Goal: Task Accomplishment & Management: Use online tool/utility

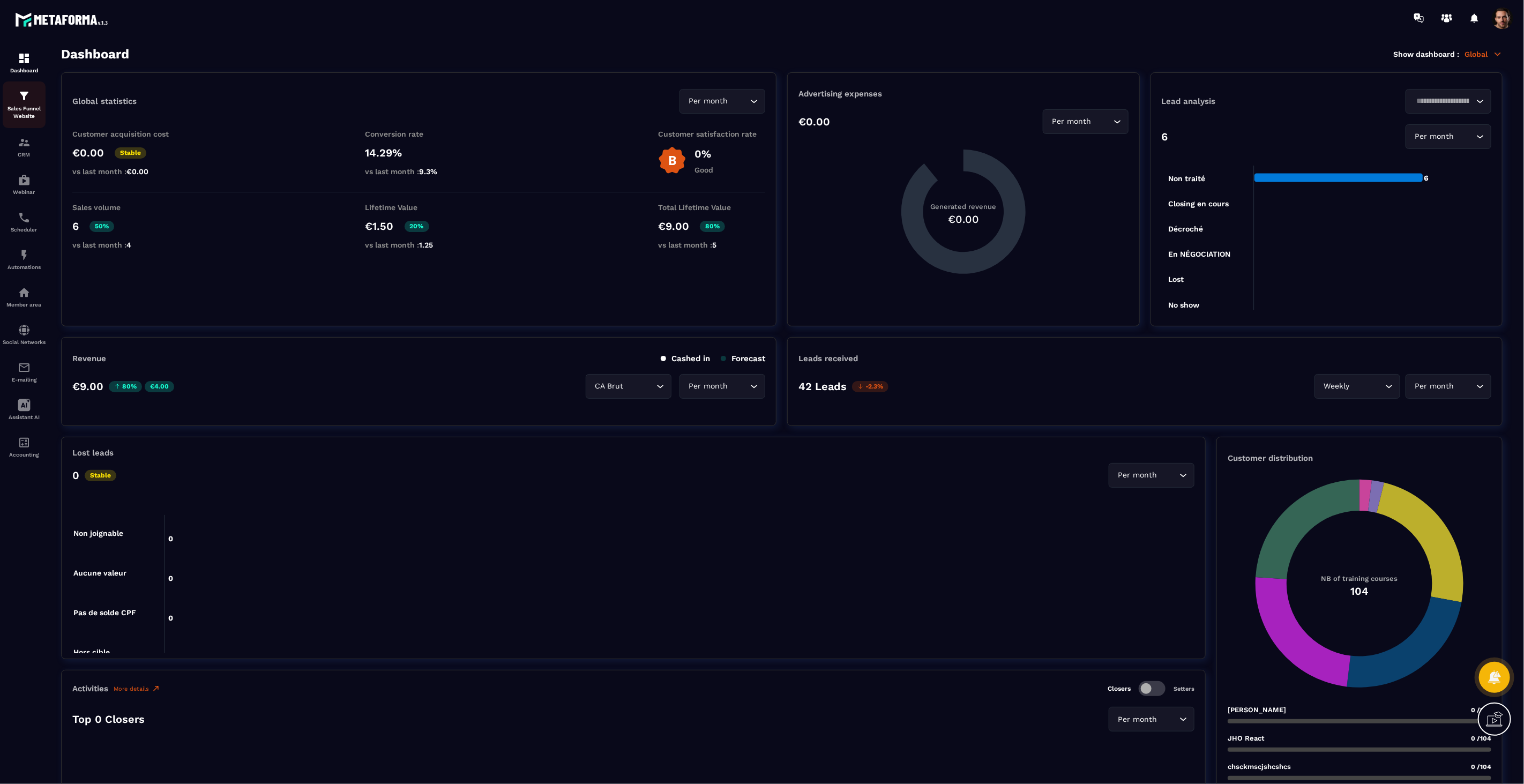
drag, startPoint x: 0, startPoint y: 0, endPoint x: 31, endPoint y: 93, distance: 98.0
click at [31, 93] on div "Sales Funnel Website" at bounding box center [24, 105] width 43 height 31
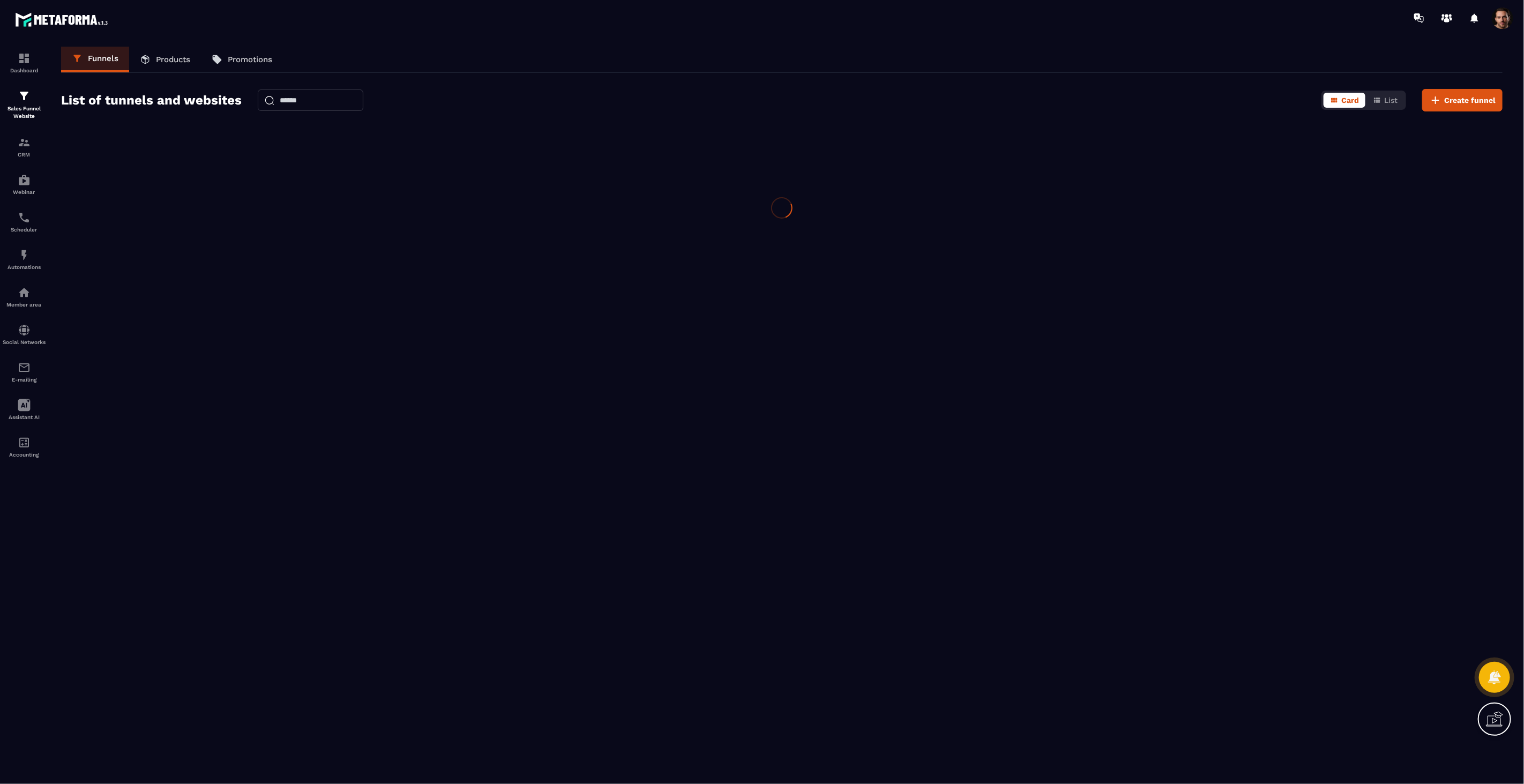
click at [31, 93] on div "Sales Funnel Website" at bounding box center [24, 105] width 43 height 31
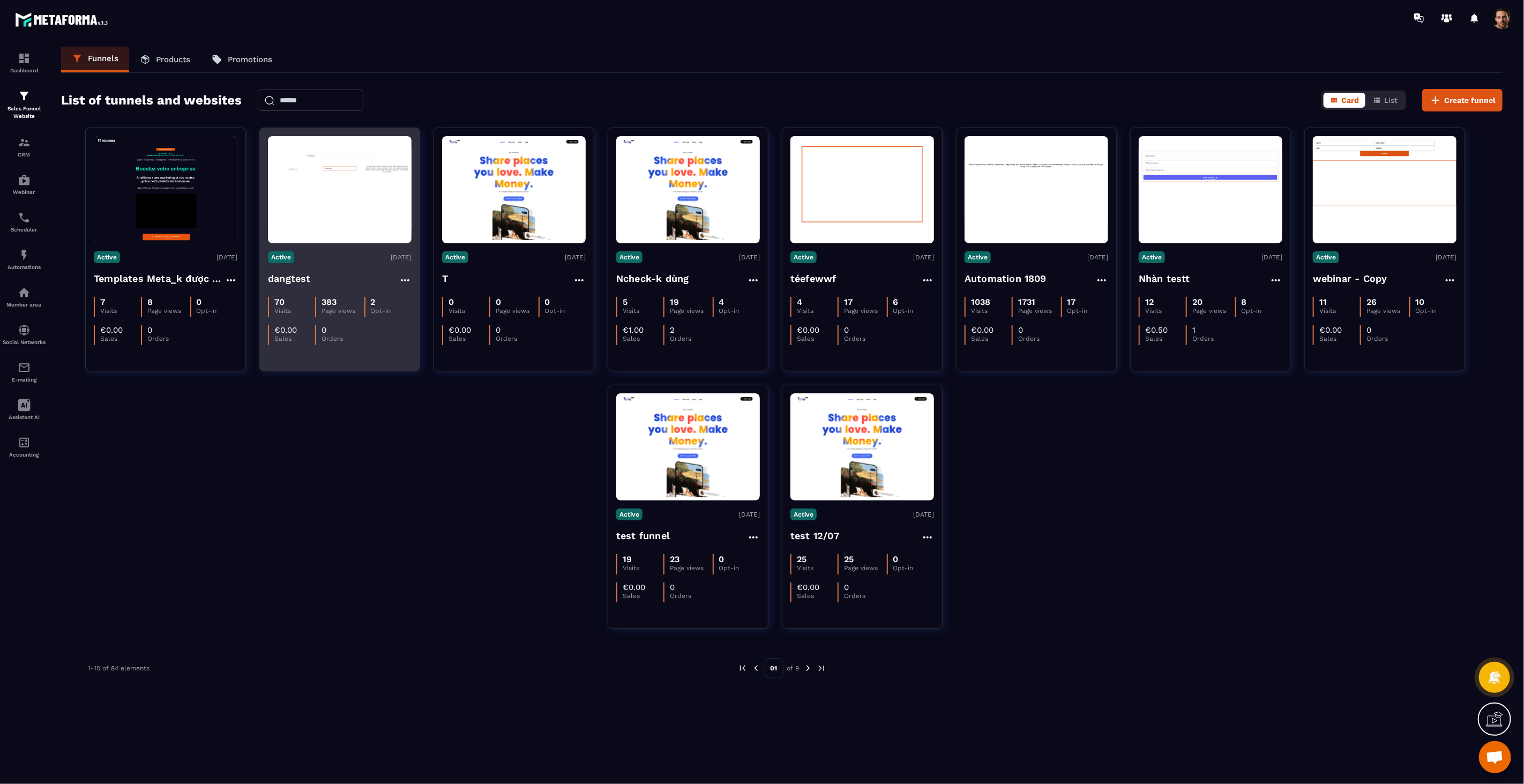
click at [379, 184] on img at bounding box center [340, 189] width 143 height 80
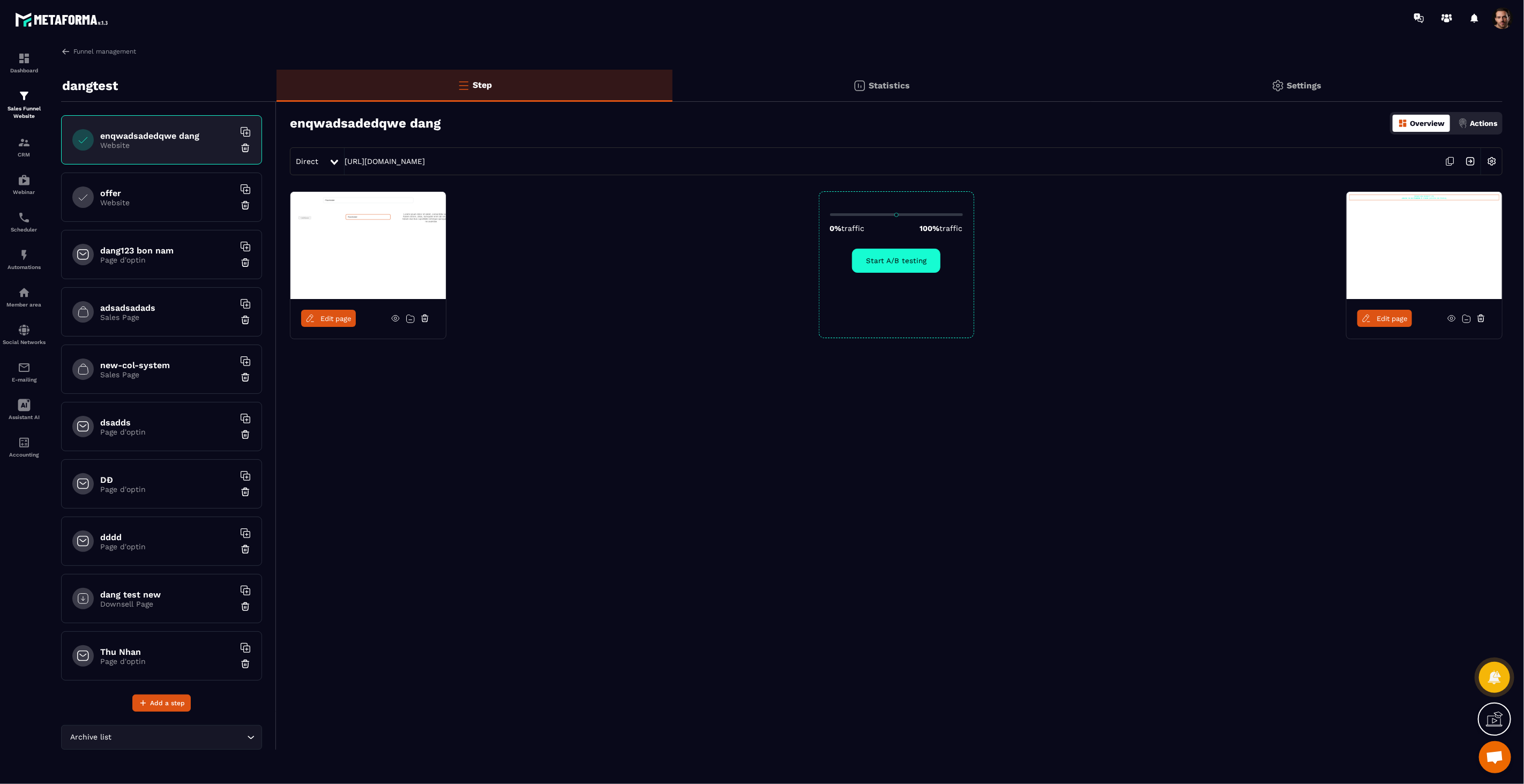
click at [324, 317] on span "Edit page" at bounding box center [336, 318] width 31 height 8
